Goal: Find specific page/section

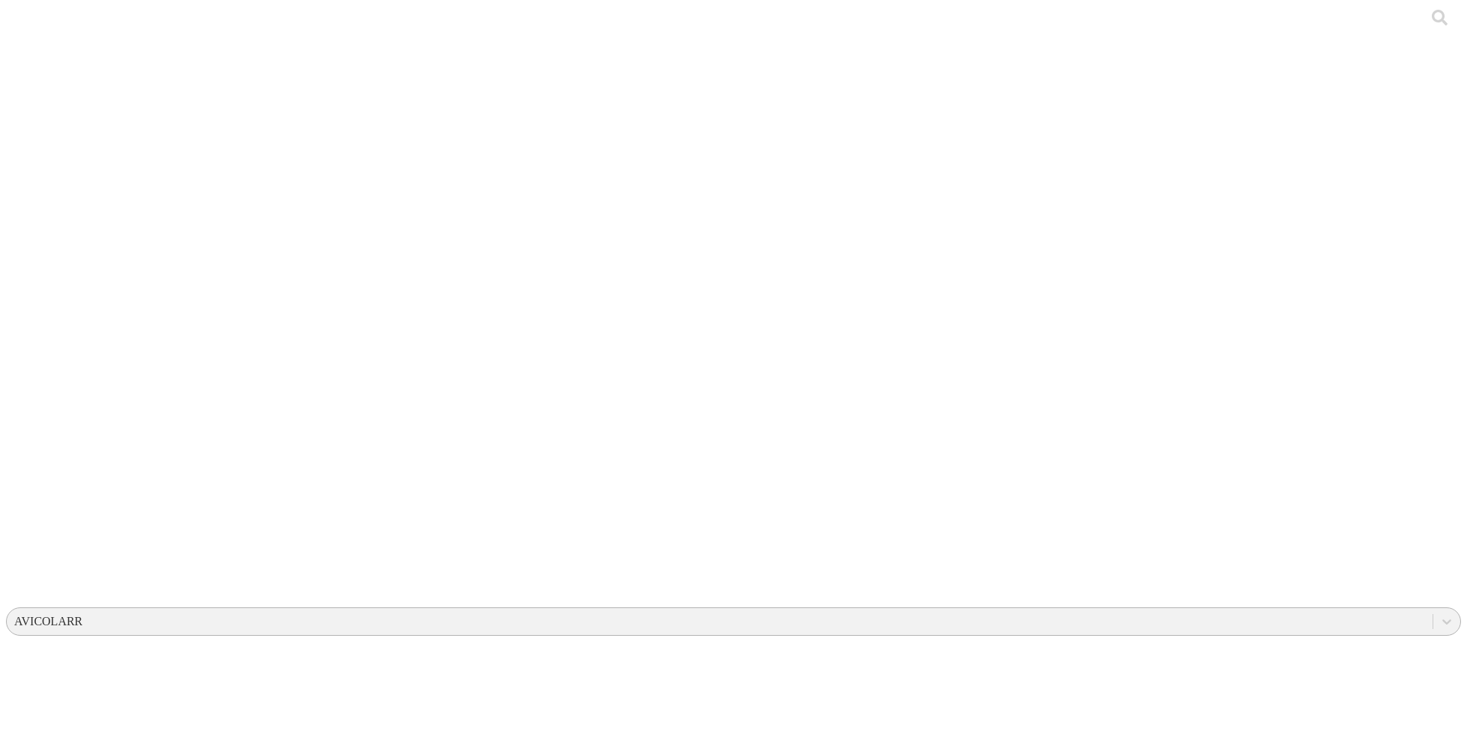
click at [82, 615] on div "AVICOLARR" at bounding box center [48, 621] width 68 height 13
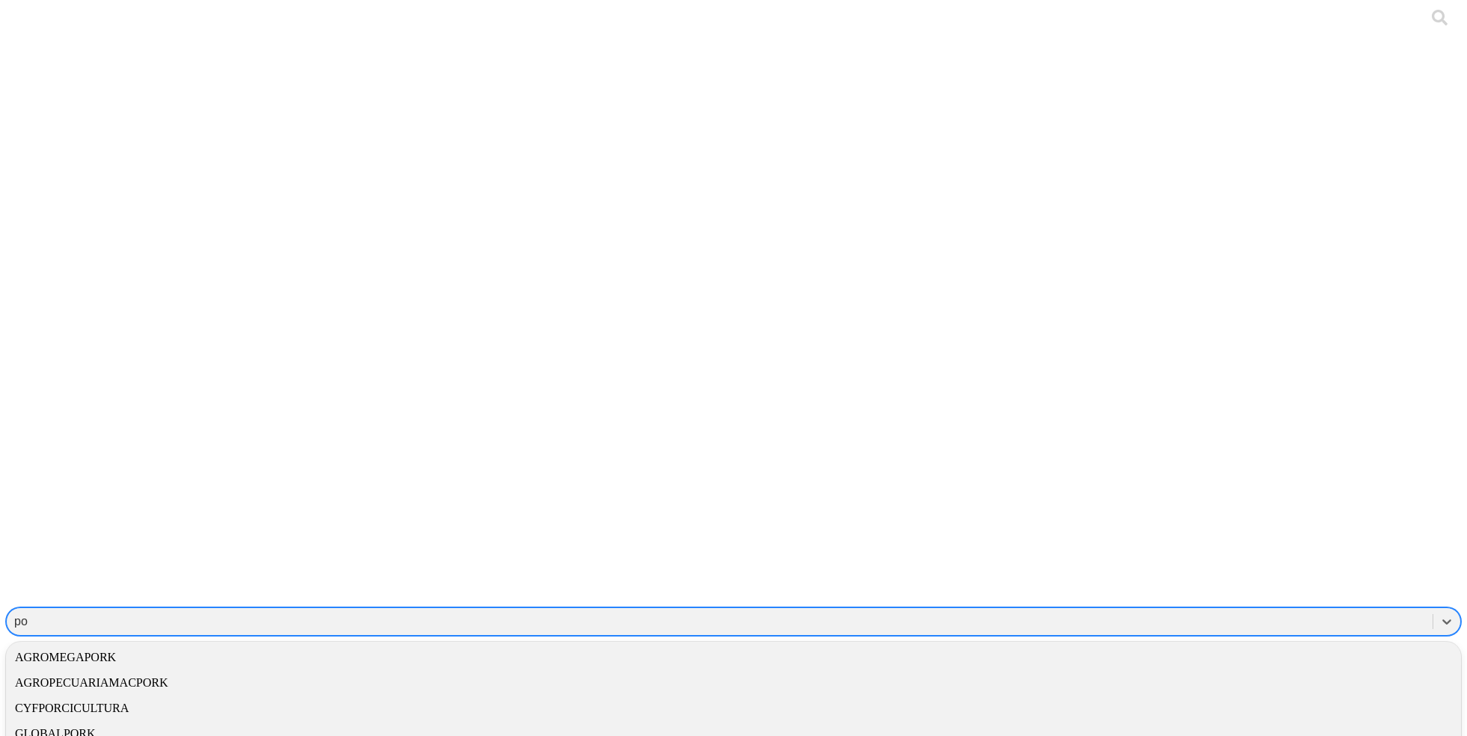
type input "p"
type input "cons"
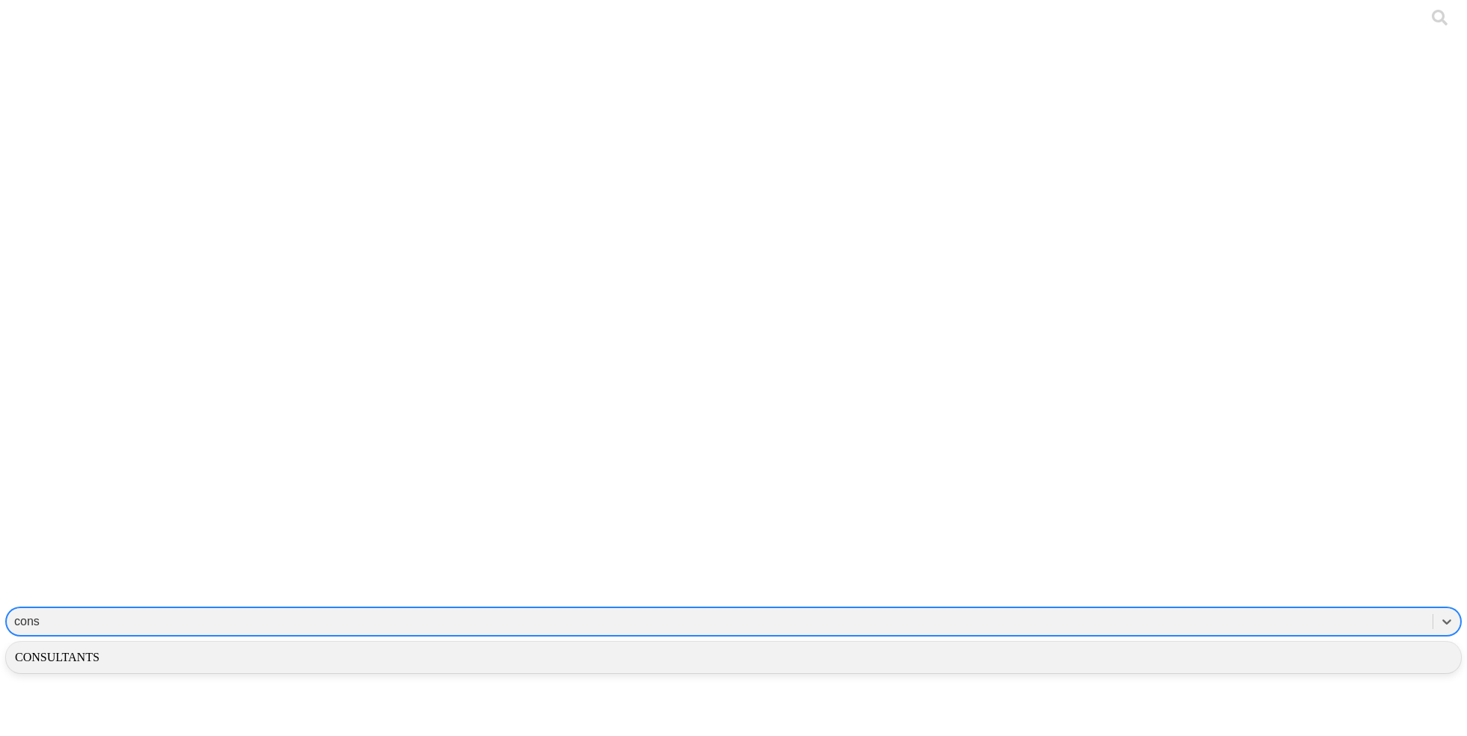
click at [1181, 645] on div "CONSULTANTS" at bounding box center [733, 657] width 1455 height 25
